Goal: Check status: Check status

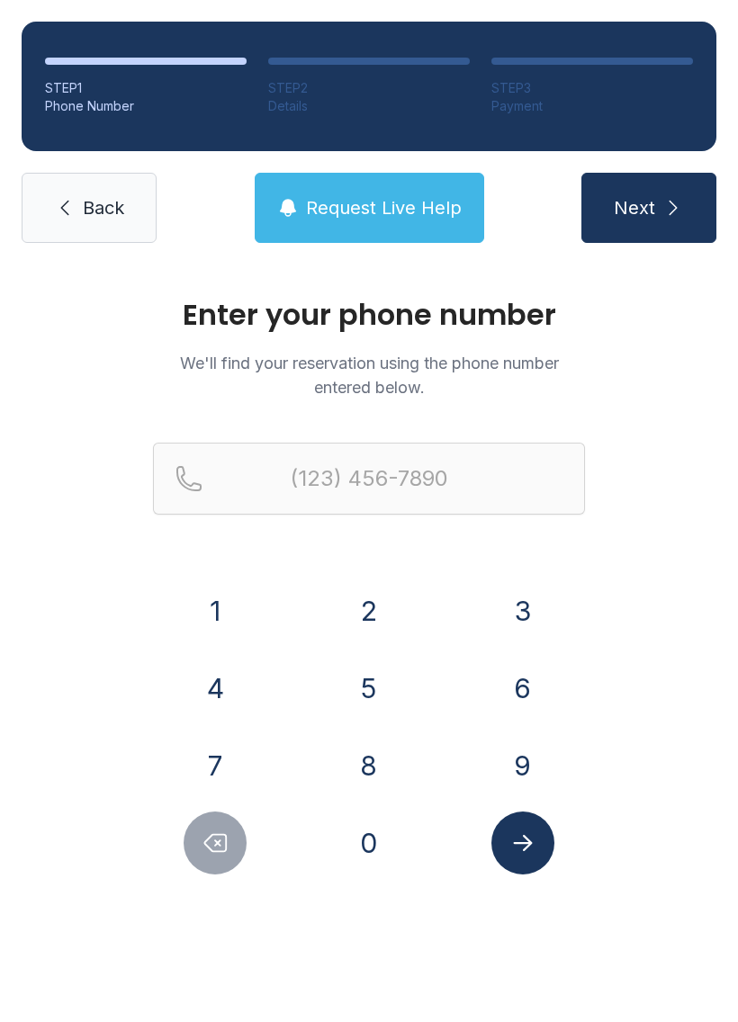
click at [361, 767] on button "8" at bounding box center [368, 765] width 63 height 63
click at [202, 678] on button "4" at bounding box center [215, 688] width 63 height 63
click at [515, 598] on button "3" at bounding box center [522, 610] width 63 height 63
click at [218, 685] on button "4" at bounding box center [215, 688] width 63 height 63
click at [210, 759] on button "7" at bounding box center [215, 765] width 63 height 63
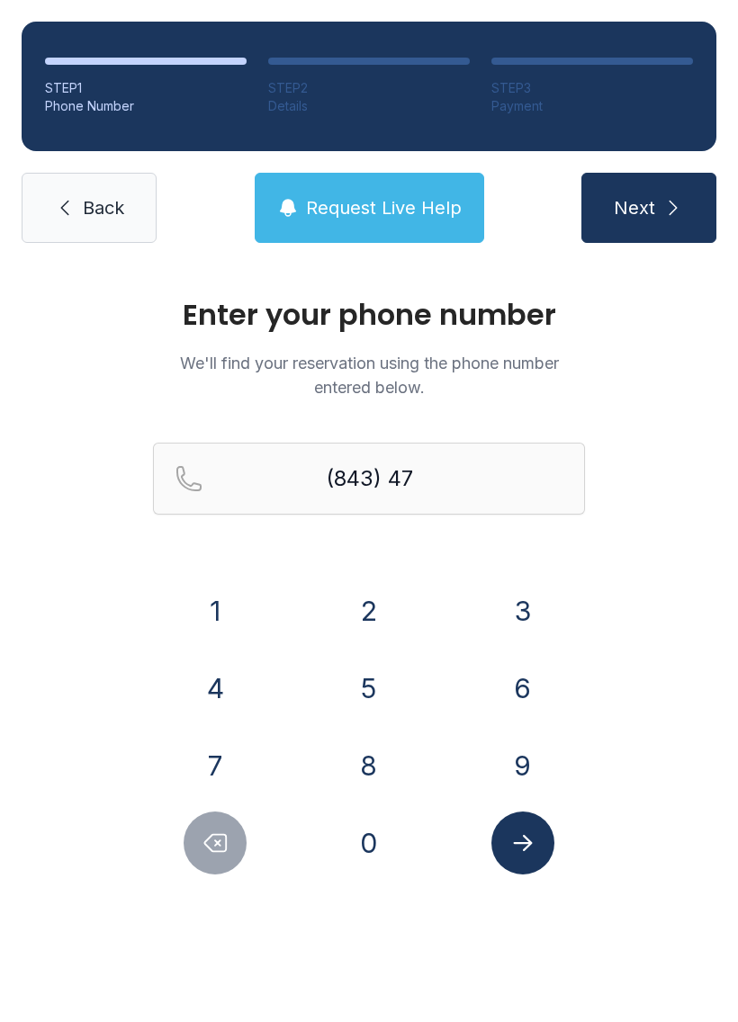
click at [521, 676] on button "6" at bounding box center [522, 688] width 63 height 63
click at [520, 676] on button "6" at bounding box center [522, 688] width 63 height 63
click at [370, 610] on button "2" at bounding box center [368, 610] width 63 height 63
click at [224, 760] on button "7" at bounding box center [215, 765] width 63 height 63
click at [499, 615] on button "3" at bounding box center [522, 610] width 63 height 63
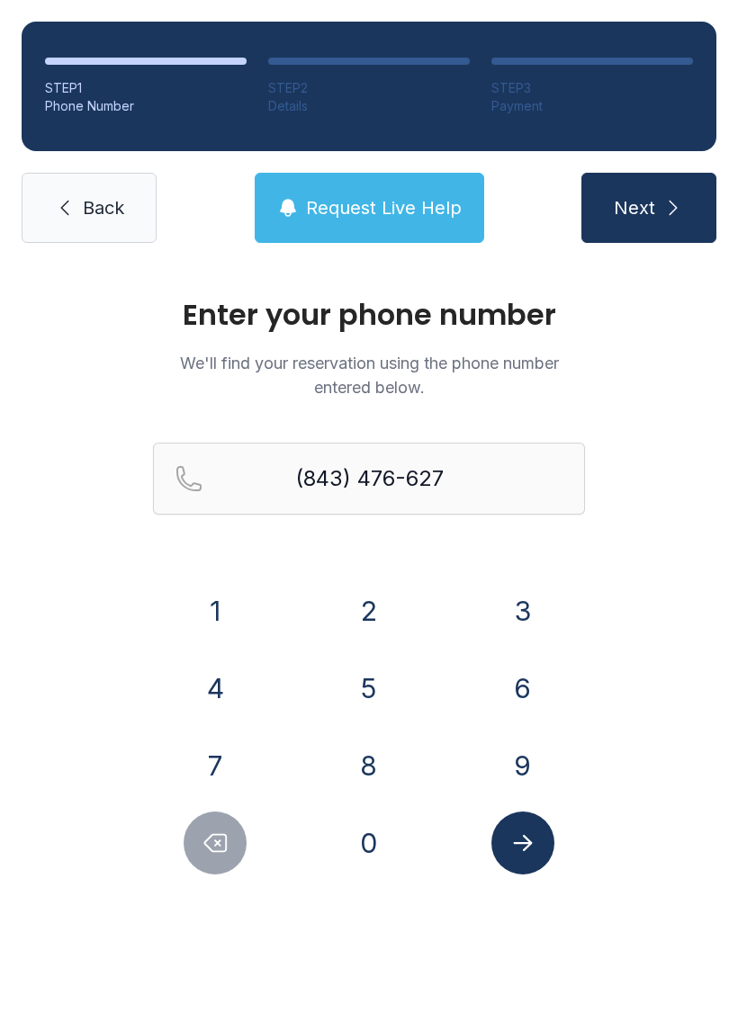
type input "[PHONE_NUMBER]"
click at [520, 850] on icon "Submit lookup form" at bounding box center [522, 843] width 27 height 27
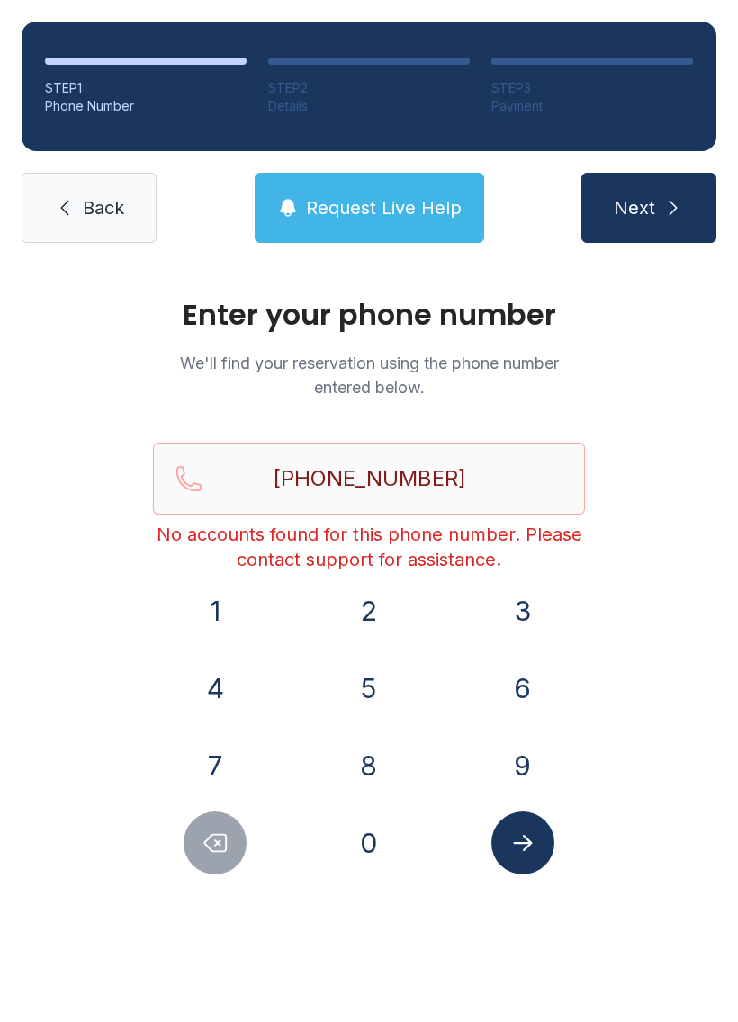
click at [630, 192] on button "Next" at bounding box center [648, 208] width 135 height 70
click at [355, 188] on button "Request Live Help" at bounding box center [369, 208] width 229 height 70
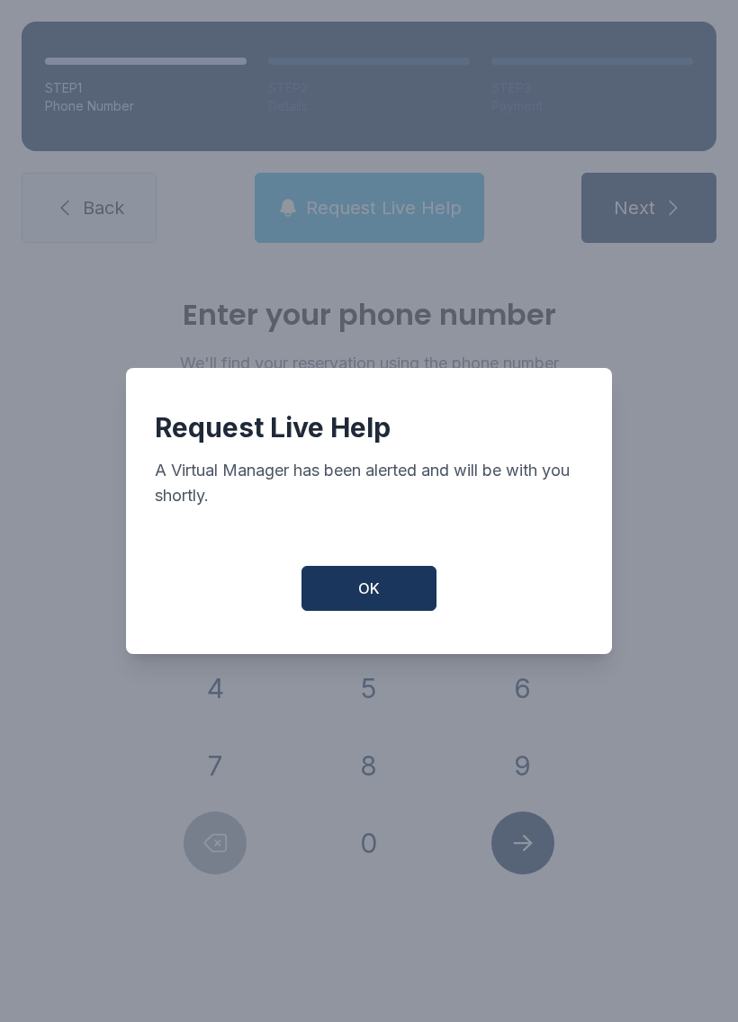
click at [355, 591] on button "OK" at bounding box center [368, 588] width 135 height 45
